Goal: Use online tool/utility: Utilize a website feature to perform a specific function

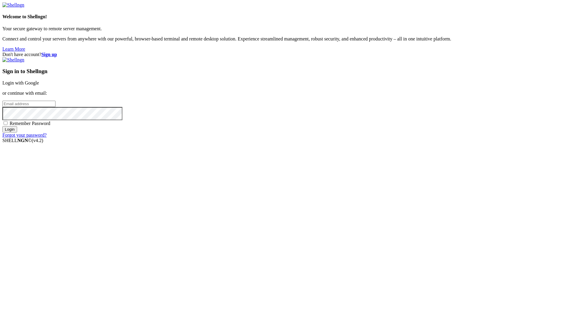
click at [39, 86] on link "Login with Google" at bounding box center [20, 82] width 37 height 5
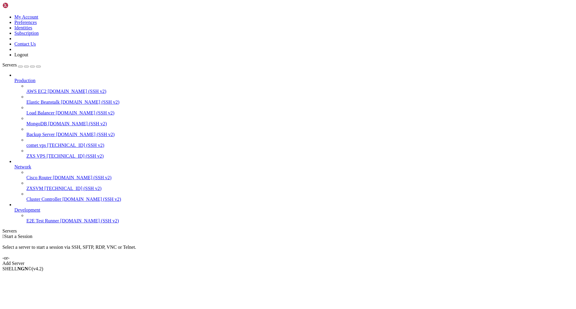
click at [26, 154] on link "ZXS VPS [TECHNICAL_ID] (SSH v2)" at bounding box center [299, 156] width 547 height 5
click at [47, 154] on span "[TECHNICAL_ID] (SSH v2)" at bounding box center [75, 156] width 57 height 5
